Goal: Task Accomplishment & Management: Manage account settings

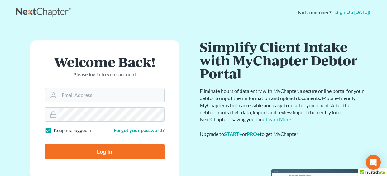
type input "[EMAIL_ADDRESS][DOMAIN_NAME]"
click at [101, 151] on input "Log In" at bounding box center [105, 152] width 120 height 16
type input "Thinking..."
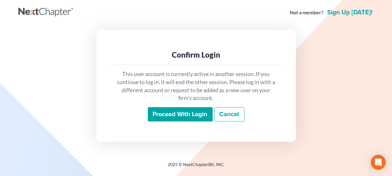
click at [227, 113] on link "Cancel" at bounding box center [229, 114] width 30 height 14
